Goal: Task Accomplishment & Management: Manage account settings

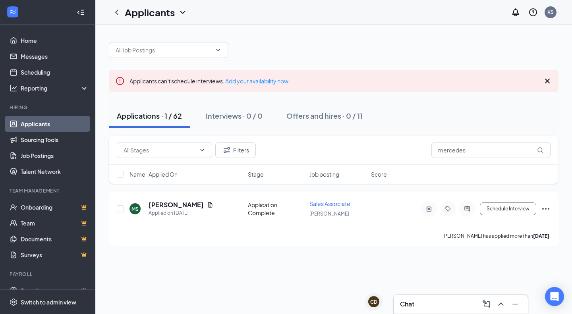
click at [58, 131] on link "Applicants" at bounding box center [55, 124] width 68 height 16
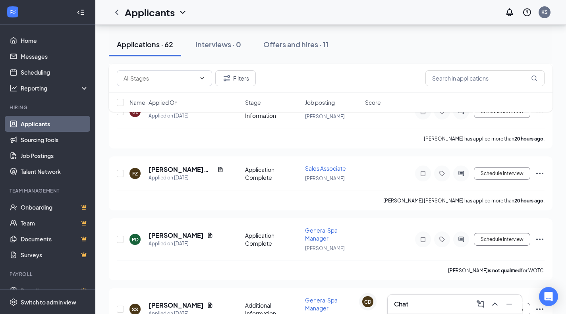
scroll to position [432, 0]
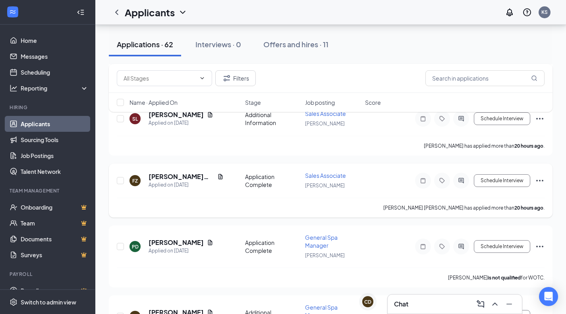
click at [169, 172] on h5 "[PERSON_NAME] [PERSON_NAME]" at bounding box center [182, 176] width 66 height 9
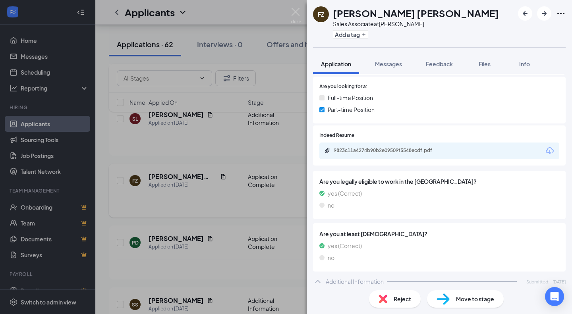
scroll to position [174, 0]
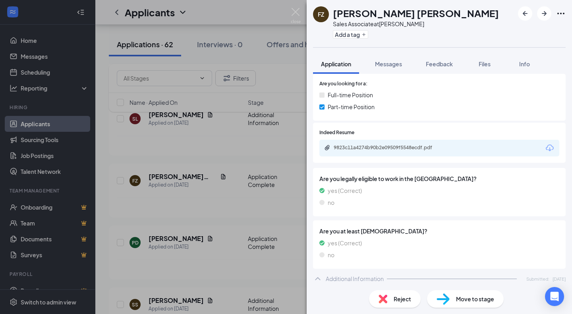
click at [546, 145] on icon "Download" at bounding box center [550, 148] width 8 height 7
click at [386, 296] on img at bounding box center [382, 299] width 9 height 9
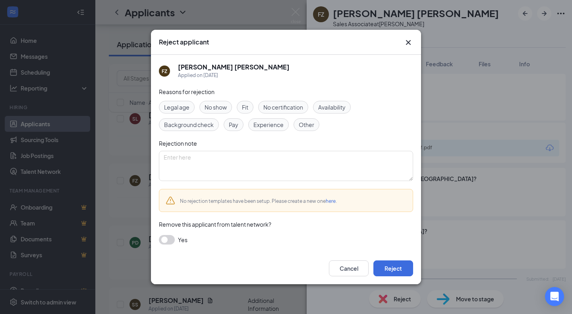
click at [331, 108] on span "Availability" at bounding box center [331, 107] width 27 height 9
click at [309, 160] on textarea at bounding box center [286, 166] width 254 height 30
type textarea "only [DATE] and [DATE]"
click at [386, 266] on button "Reject" at bounding box center [393, 269] width 40 height 16
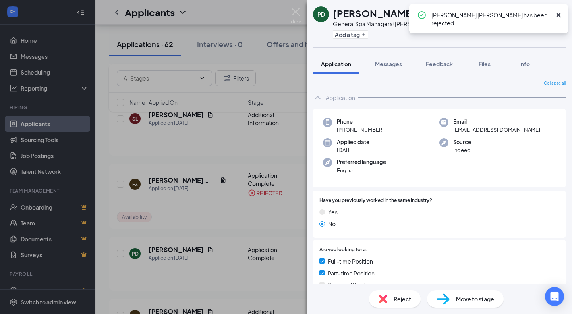
click at [293, 13] on img at bounding box center [296, 15] width 10 height 15
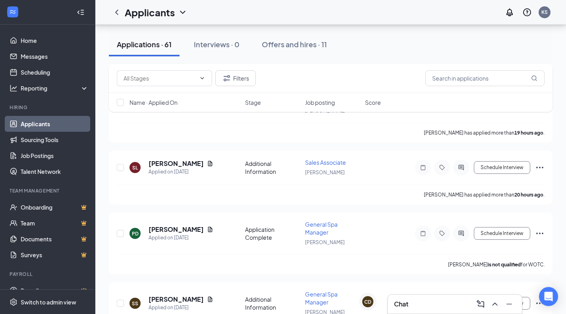
scroll to position [383, 0]
click at [172, 159] on h5 "[PERSON_NAME]" at bounding box center [176, 163] width 55 height 9
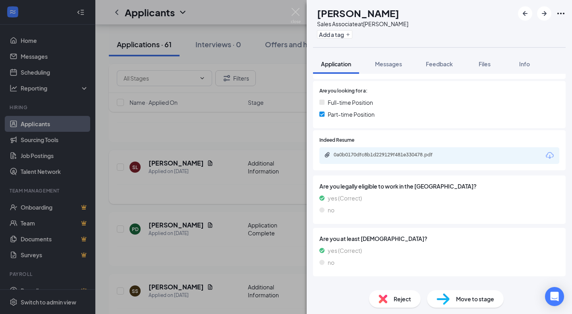
scroll to position [191, 0]
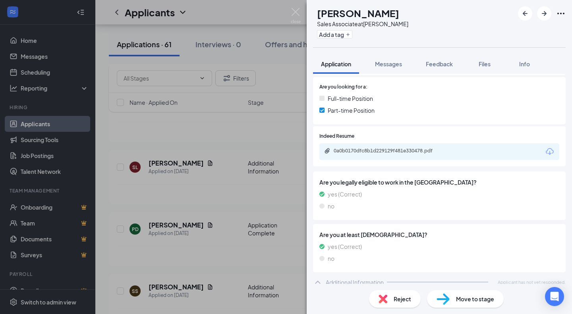
click at [545, 147] on icon "Download" at bounding box center [550, 152] width 10 height 10
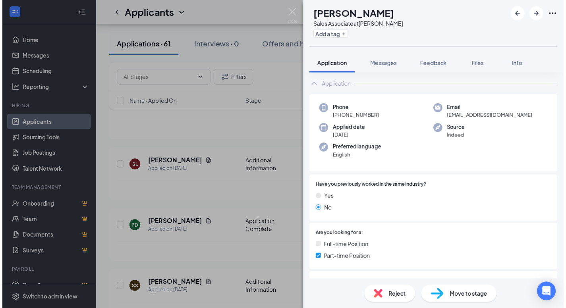
scroll to position [0, 0]
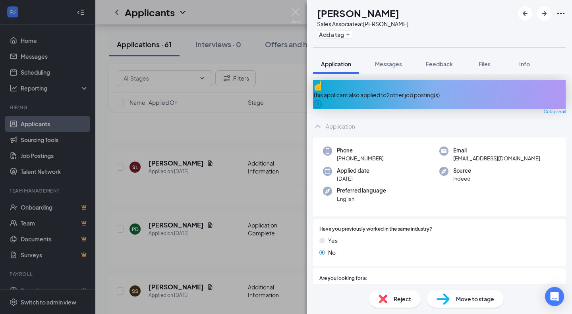
click at [292, 11] on img at bounding box center [296, 15] width 10 height 15
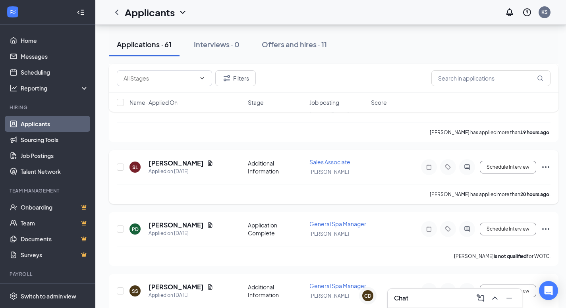
click at [429, 164] on icon "Note" at bounding box center [429, 167] width 10 height 6
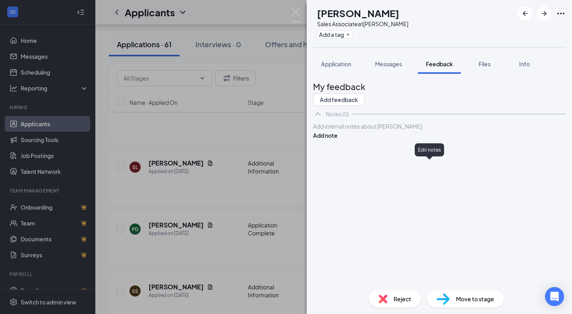
click at [371, 131] on div at bounding box center [439, 126] width 252 height 8
click at [338, 140] on button "Add note" at bounding box center [325, 135] width 25 height 9
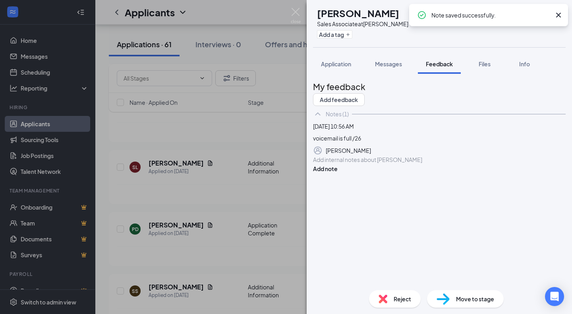
click at [295, 14] on img at bounding box center [296, 15] width 10 height 15
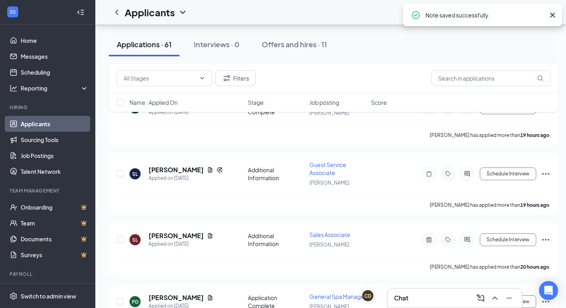
scroll to position [303, 0]
click at [423, 173] on div at bounding box center [429, 174] width 16 height 16
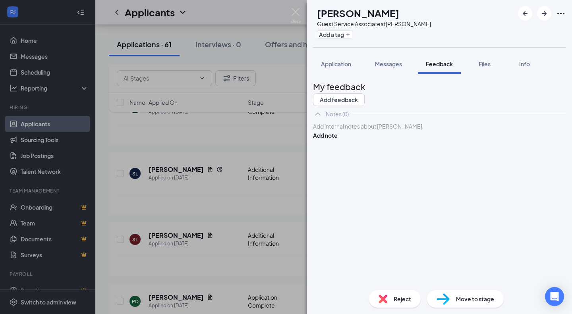
click at [376, 131] on div at bounding box center [439, 126] width 252 height 8
click at [338, 140] on button "Add note" at bounding box center [325, 135] width 25 height 9
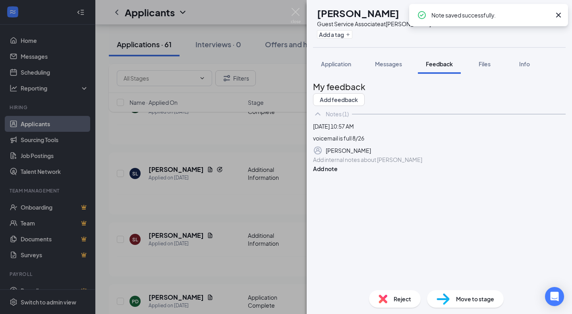
click at [295, 14] on img at bounding box center [296, 15] width 10 height 15
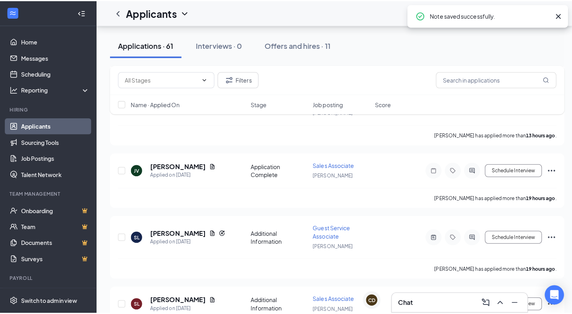
scroll to position [232, 0]
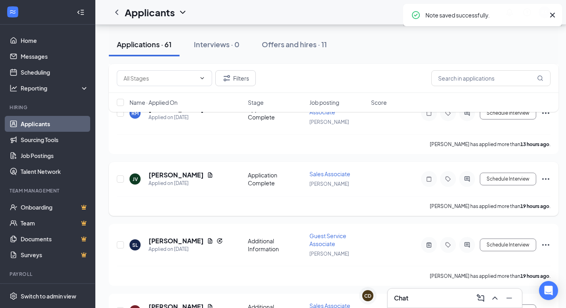
click at [174, 174] on h5 "[PERSON_NAME]" at bounding box center [176, 175] width 55 height 9
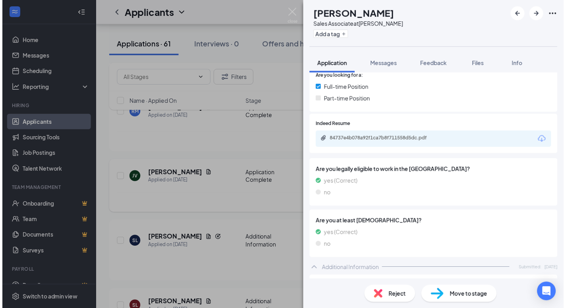
scroll to position [175, 0]
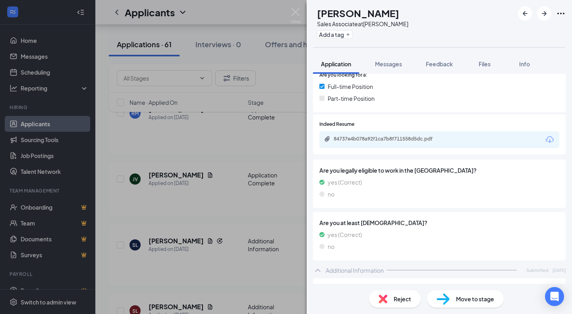
click at [545, 140] on icon "Download" at bounding box center [550, 140] width 10 height 10
click at [238, 232] on div "[PERSON_NAME] [PERSON_NAME] Sales Associate at [PERSON_NAME] Add a tag Applicat…" at bounding box center [286, 157] width 572 height 314
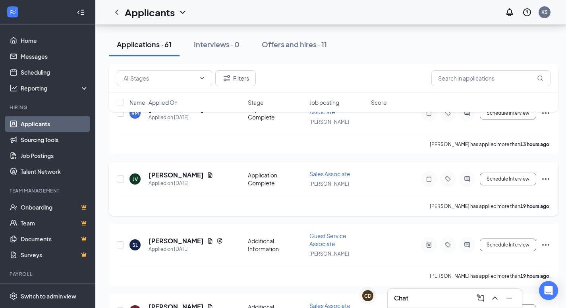
click at [427, 176] on icon "Note" at bounding box center [429, 179] width 10 height 6
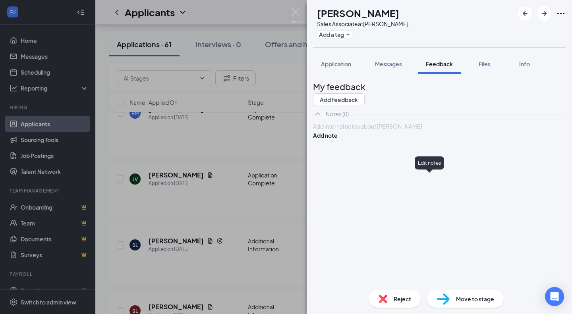
click at [357, 131] on div at bounding box center [439, 126] width 252 height 8
click at [390, 301] on div "Reject" at bounding box center [395, 298] width 52 height 17
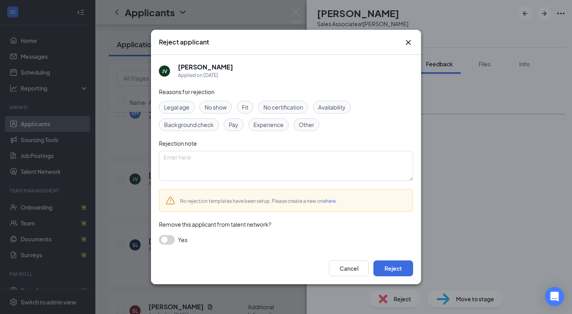
click at [334, 106] on span "Availability" at bounding box center [331, 107] width 27 height 9
click at [288, 159] on textarea at bounding box center [286, 166] width 254 height 30
type textarea "can't work wednesdays"
click at [396, 267] on button "Reject" at bounding box center [393, 269] width 40 height 16
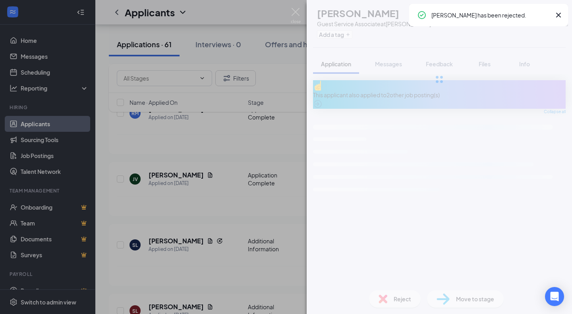
click at [300, 12] on img at bounding box center [296, 15] width 10 height 15
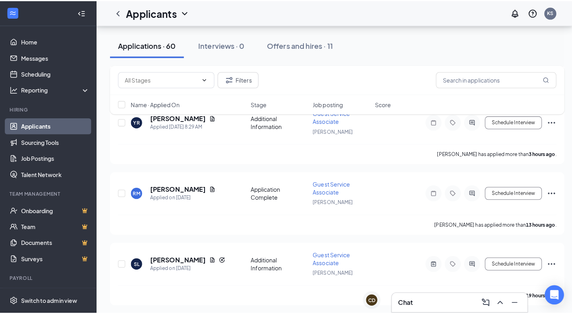
scroll to position [152, 0]
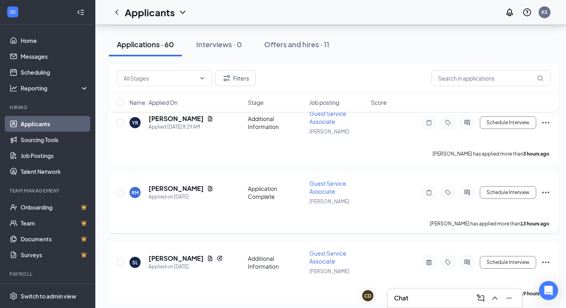
click at [174, 189] on h5 "[PERSON_NAME]" at bounding box center [176, 188] width 55 height 9
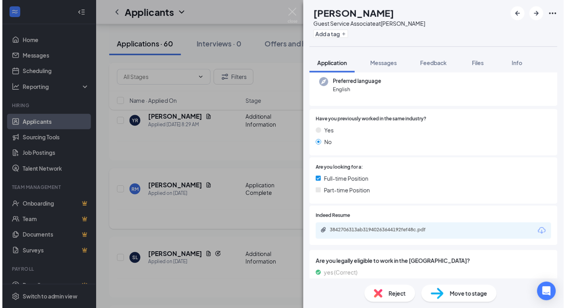
scroll to position [113, 0]
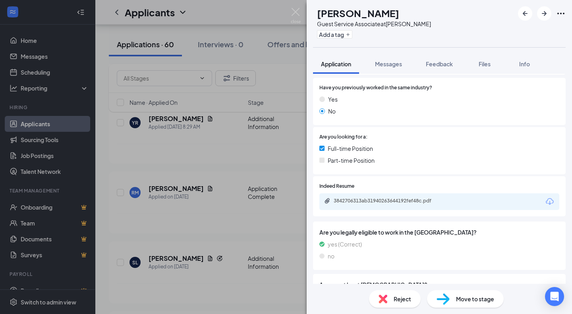
click at [545, 201] on icon "Download" at bounding box center [550, 202] width 10 height 10
click at [261, 243] on div "RM [PERSON_NAME] Guest Service Associate at [PERSON_NAME] Add a tag Application…" at bounding box center [286, 157] width 572 height 314
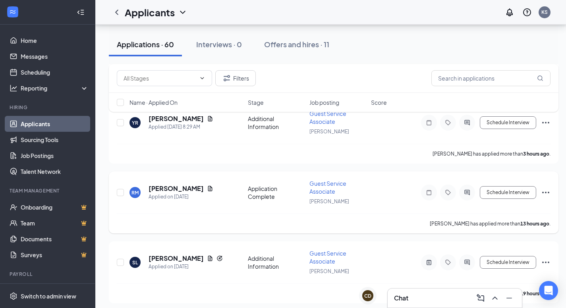
click at [424, 193] on div at bounding box center [429, 193] width 16 height 16
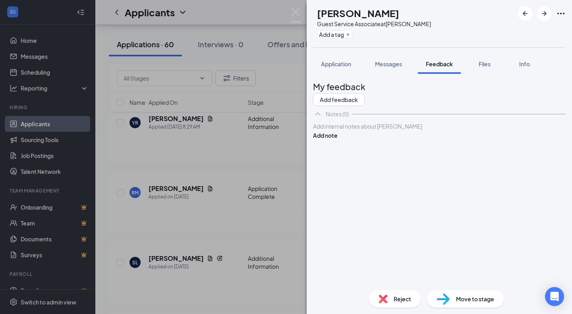
click at [372, 131] on div at bounding box center [439, 126] width 252 height 8
click at [338, 140] on button "Add note" at bounding box center [325, 135] width 25 height 9
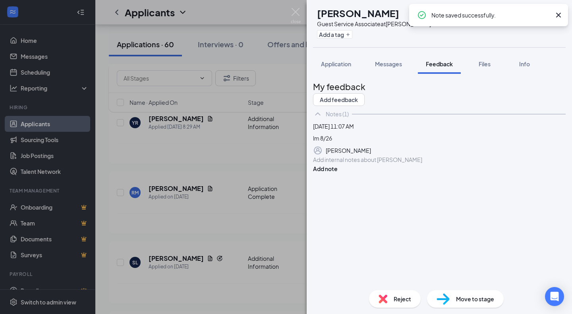
click at [293, 17] on img at bounding box center [296, 15] width 10 height 15
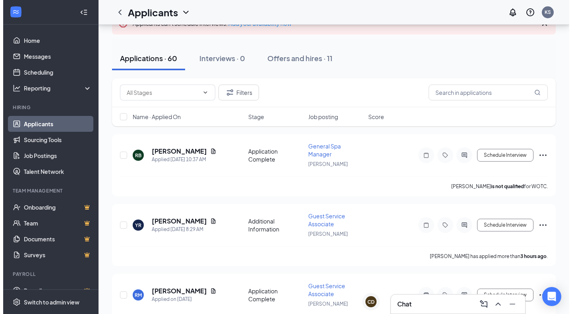
scroll to position [53, 0]
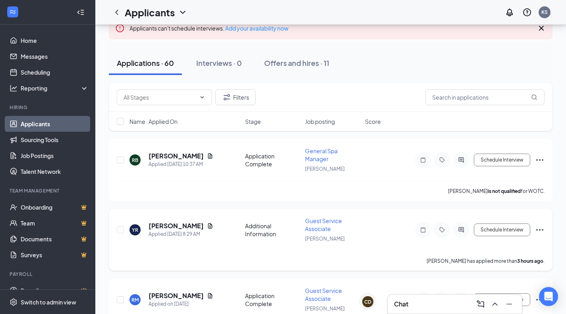
click at [178, 226] on h5 "[PERSON_NAME]" at bounding box center [176, 226] width 55 height 9
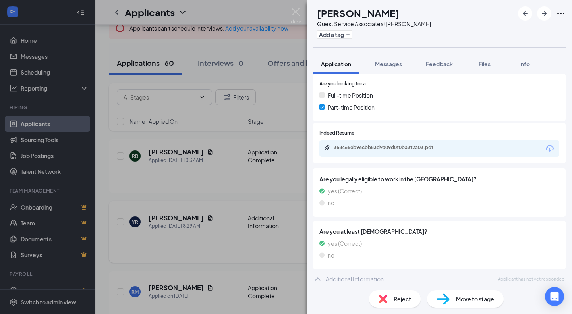
scroll to position [169, 0]
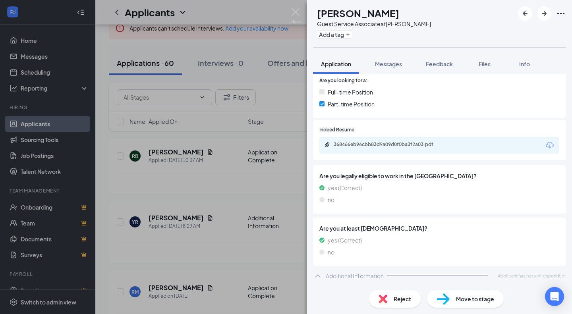
click at [546, 145] on icon "Download" at bounding box center [550, 145] width 8 height 7
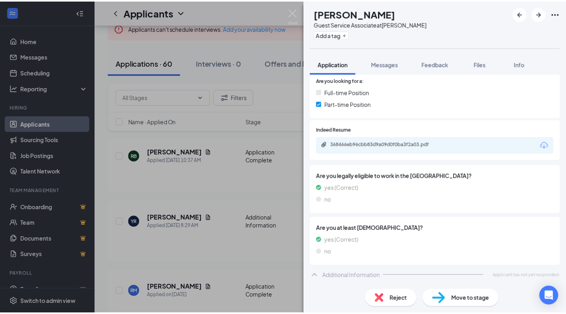
scroll to position [166, 0]
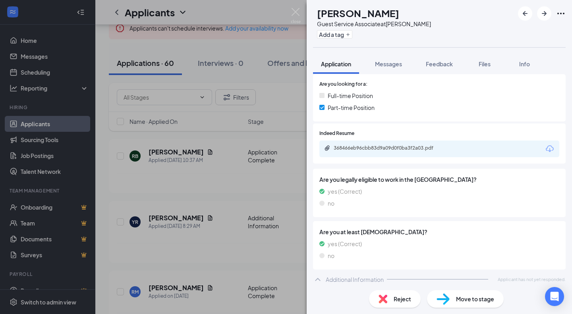
click at [293, 15] on img at bounding box center [296, 15] width 10 height 15
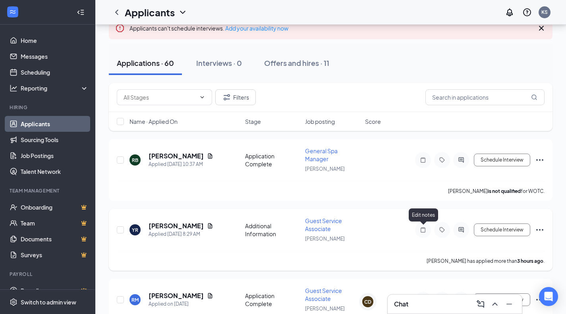
click at [427, 227] on icon "Note" at bounding box center [423, 230] width 10 height 6
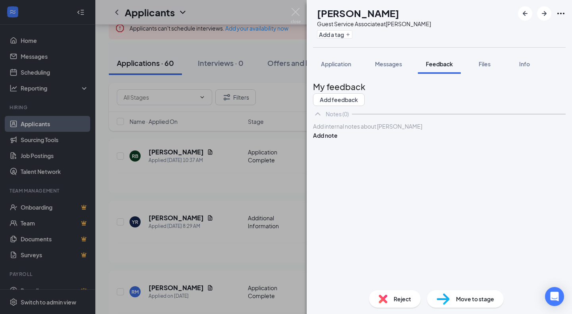
click at [374, 140] on div "Add internal notes about [PERSON_NAME] Add note" at bounding box center [439, 131] width 253 height 18
click at [361, 131] on div at bounding box center [439, 126] width 252 height 8
click at [338, 140] on button "Add note" at bounding box center [325, 135] width 25 height 9
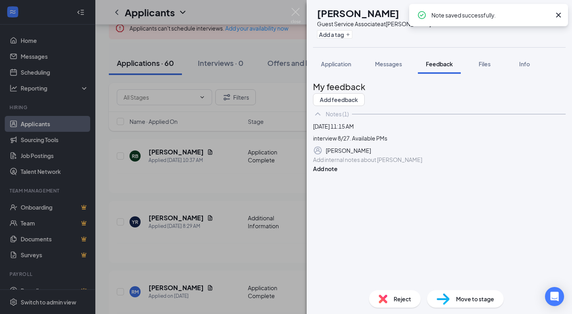
click at [292, 18] on img at bounding box center [296, 15] width 10 height 15
